Goal: Information Seeking & Learning: Find specific fact

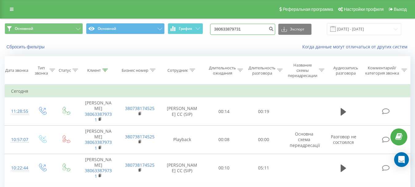
drag, startPoint x: 256, startPoint y: 32, endPoint x: 152, endPoint y: 23, distance: 104.3
click at [152, 23] on div "Основной Основной График 380633879731 Экспорт .csv .xls .xlsx 20.06.2025 - 20.0…" at bounding box center [207, 29] width 415 height 21
paste input "508159877"
type input "380508159877"
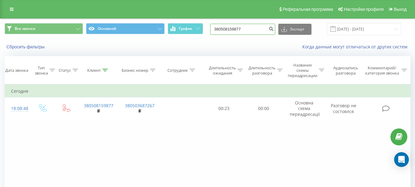
drag, startPoint x: 254, startPoint y: 27, endPoint x: 173, endPoint y: 36, distance: 82.0
click at [173, 36] on div "Все звонки Основной График 380508159877 Экспорт .csv .xls .xlsx [DATE] - [DATE]" at bounding box center [207, 29] width 415 height 21
paste input "954913373"
type input "380954913373"
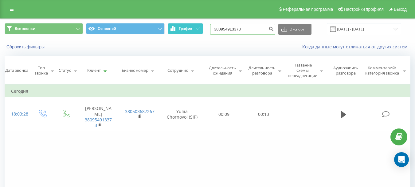
drag, startPoint x: 251, startPoint y: 28, endPoint x: 201, endPoint y: 24, distance: 49.3
click at [201, 24] on div "Все звонки Основной График 380954913373 Экспорт .csv .xls .xlsx 20.06.2025 - 20…" at bounding box center [208, 29] width 406 height 12
paste input "678186502"
type input "380678186502"
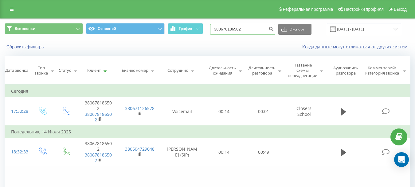
click at [250, 29] on input "380678186502" at bounding box center [242, 29] width 65 height 11
